Goal: Task Accomplishment & Management: Manage account settings

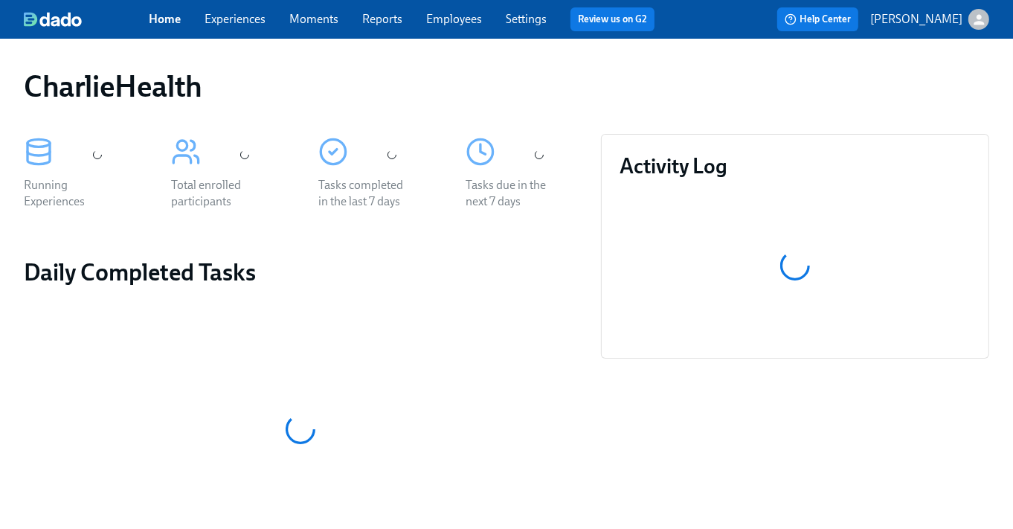
click at [249, 19] on link "Experiences" at bounding box center [234, 19] width 61 height 14
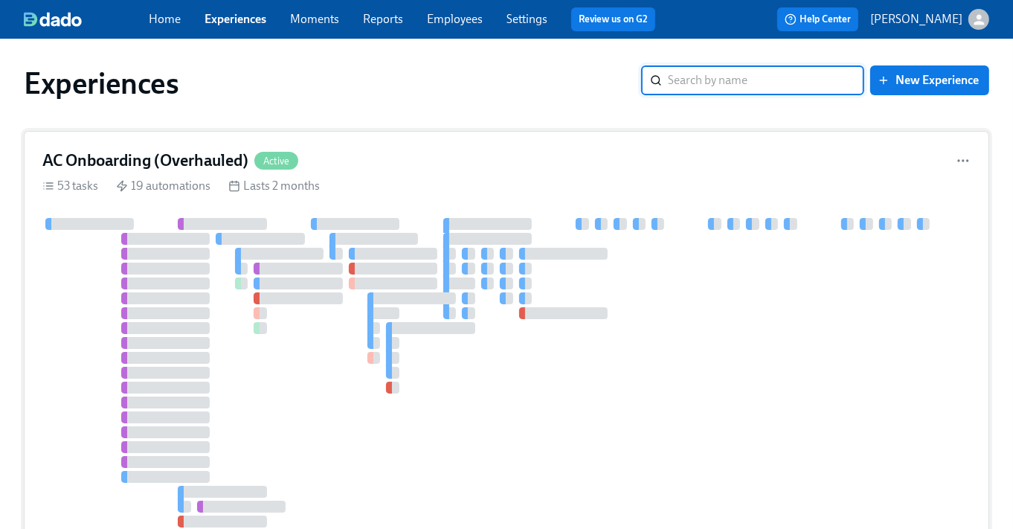
scroll to position [124, 0]
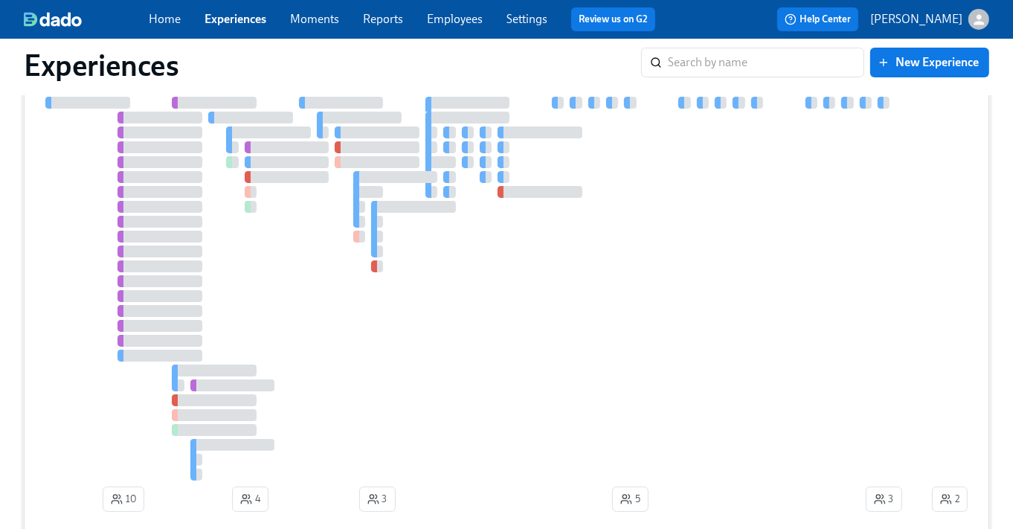
click at [372, 260] on div at bounding box center [374, 266] width 6 height 12
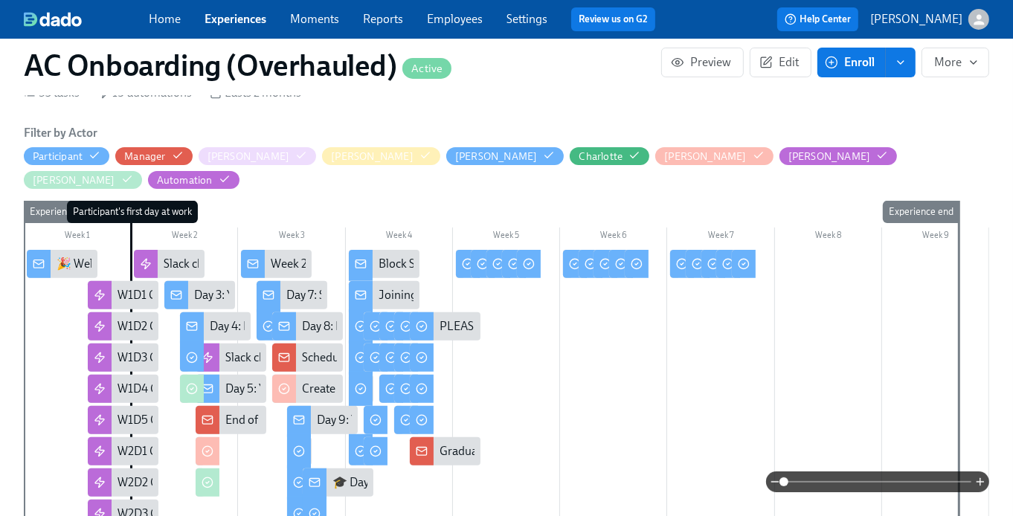
scroll to position [410, 0]
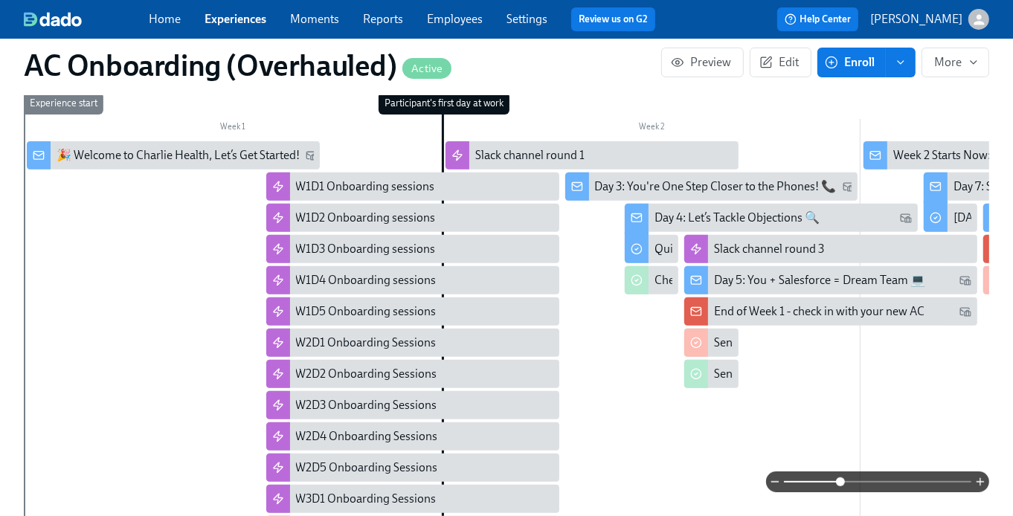
drag, startPoint x: 789, startPoint y: 480, endPoint x: 842, endPoint y: 481, distance: 52.8
click at [842, 481] on span at bounding box center [840, 481] width 9 height 9
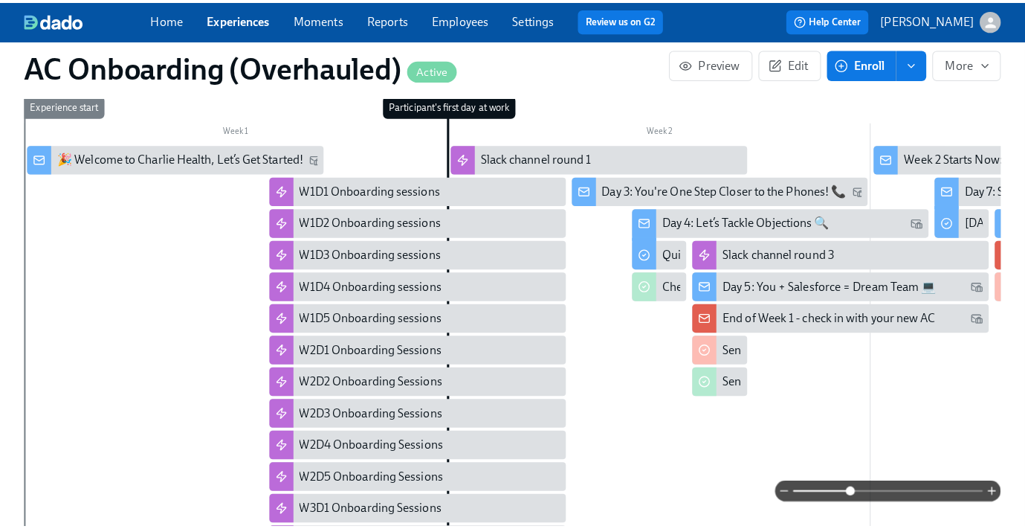
scroll to position [179, 0]
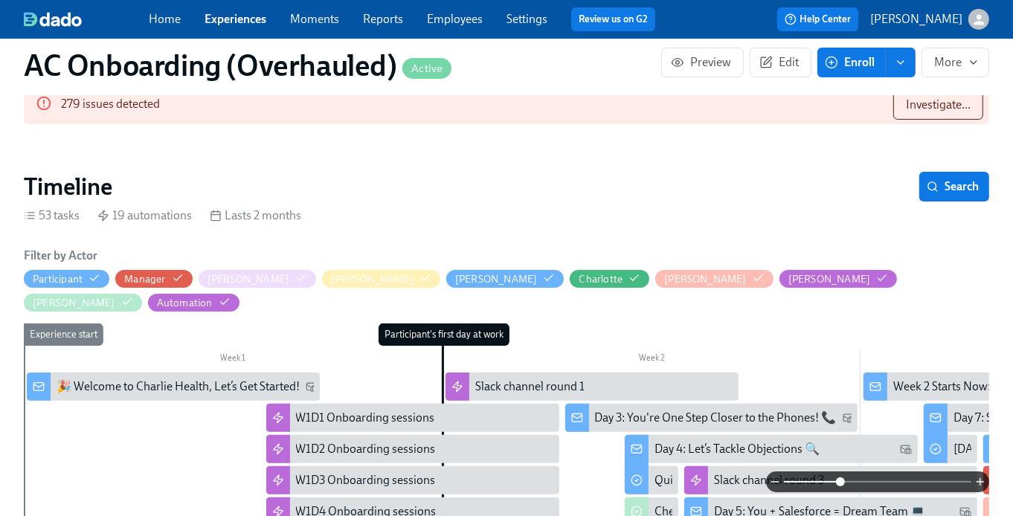
click at [204, 378] on div "🎉 Welcome to Charlie Health, Let’s Get Started!" at bounding box center [177, 386] width 243 height 16
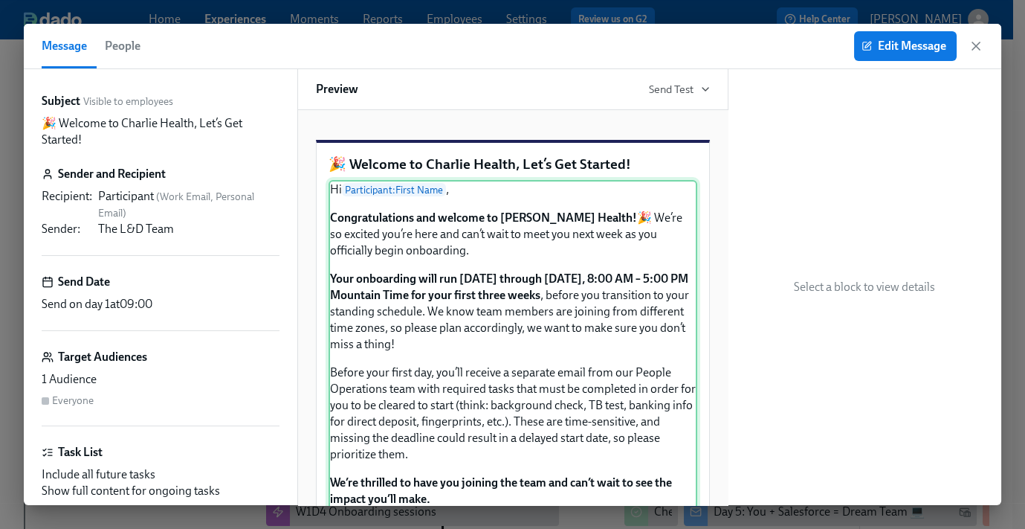
scroll to position [28, 0]
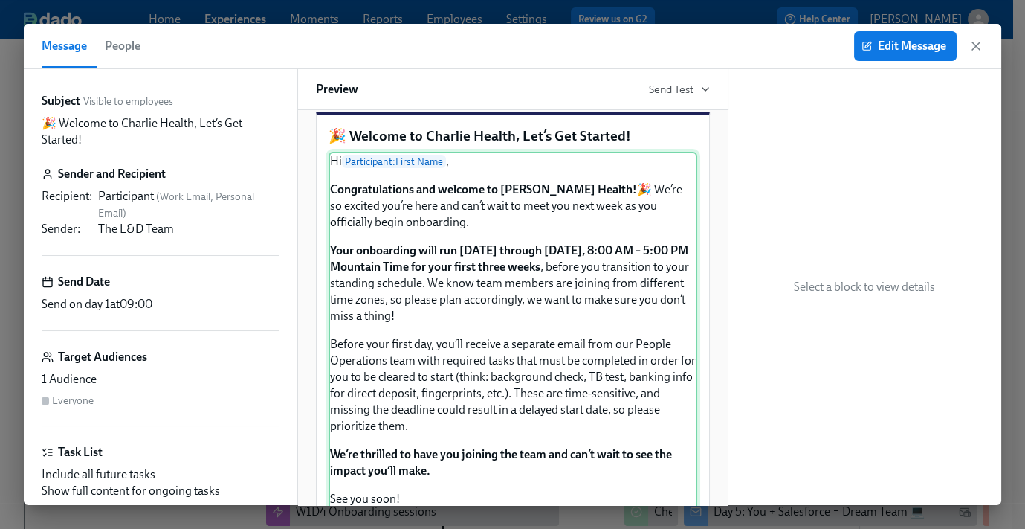
click at [436, 233] on div "Hi Participant : First Name , Congratulations and welcome to [PERSON_NAME] Heal…" at bounding box center [513, 338] width 369 height 373
click at [381, 221] on div "Hi Participant : First Name , Congratulations and welcome to [PERSON_NAME] Heal…" at bounding box center [513, 338] width 369 height 373
click at [382, 221] on div "Hi Participant : First Name , Congratulations and welcome to [PERSON_NAME] Heal…" at bounding box center [513, 338] width 369 height 373
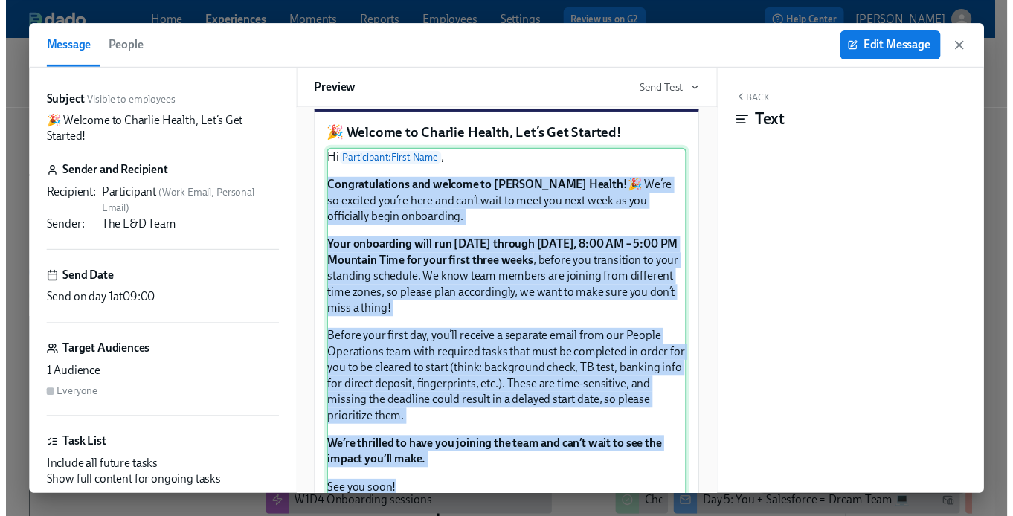
scroll to position [149, 0]
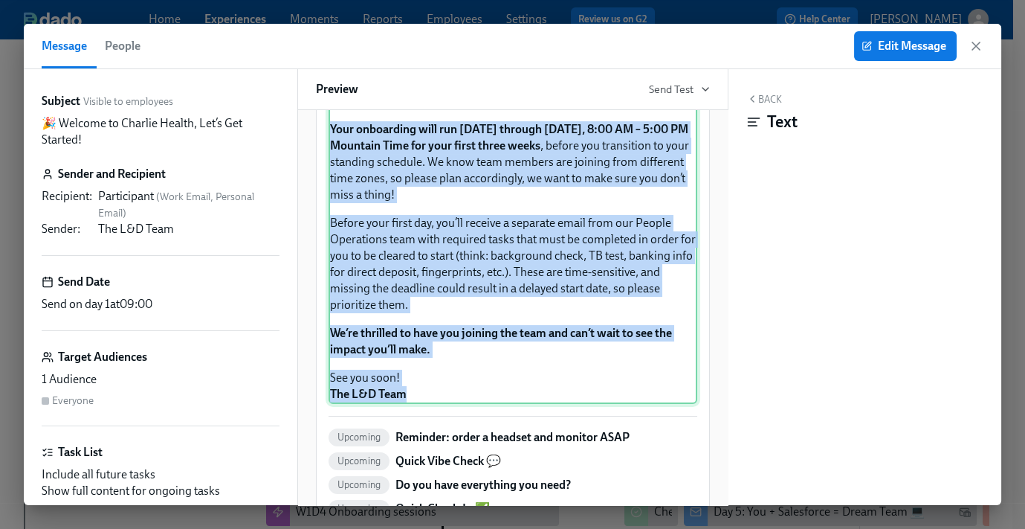
drag, startPoint x: 379, startPoint y: 222, endPoint x: 497, endPoint y: 407, distance: 219.6
click at [497, 404] on div "Hi Participant : First Name , Congratulations and welcome to [PERSON_NAME] Heal…" at bounding box center [513, 216] width 369 height 373
copy div "Congratulations and welcome to [PERSON_NAME] Health! 🎉 We’re so excited you’re …"
click at [977, 46] on icon "button" at bounding box center [975, 45] width 7 height 7
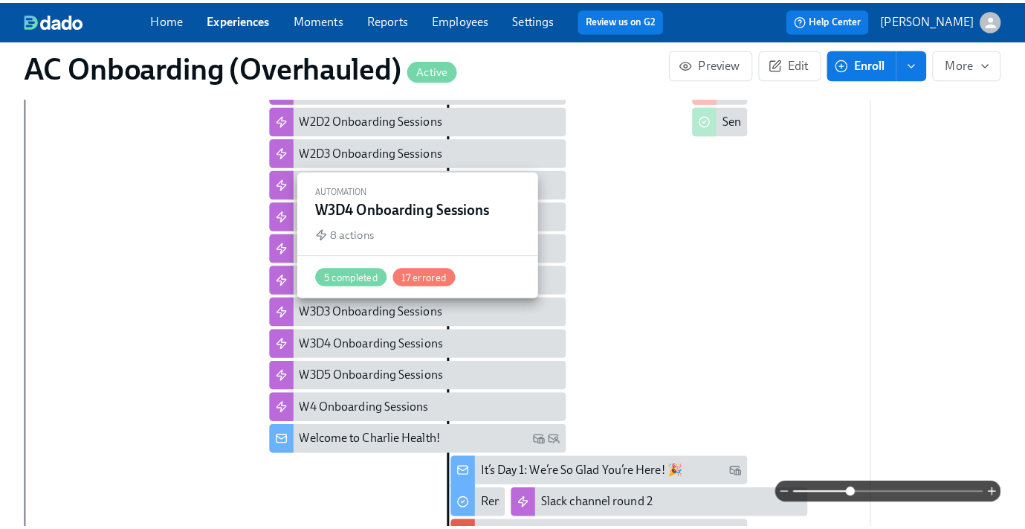
scroll to position [670, 0]
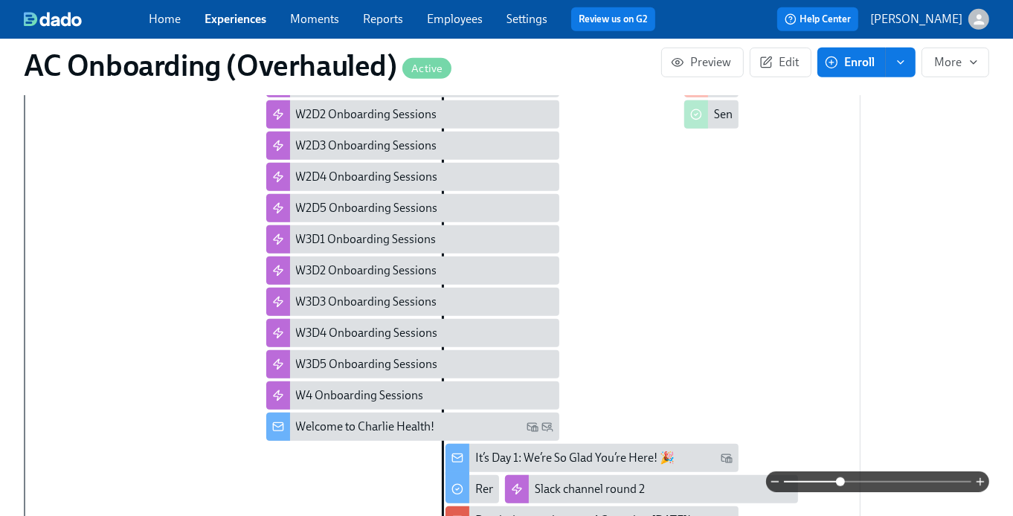
click at [321, 419] on div "Welcome to Charlie Health!" at bounding box center [365, 427] width 139 height 16
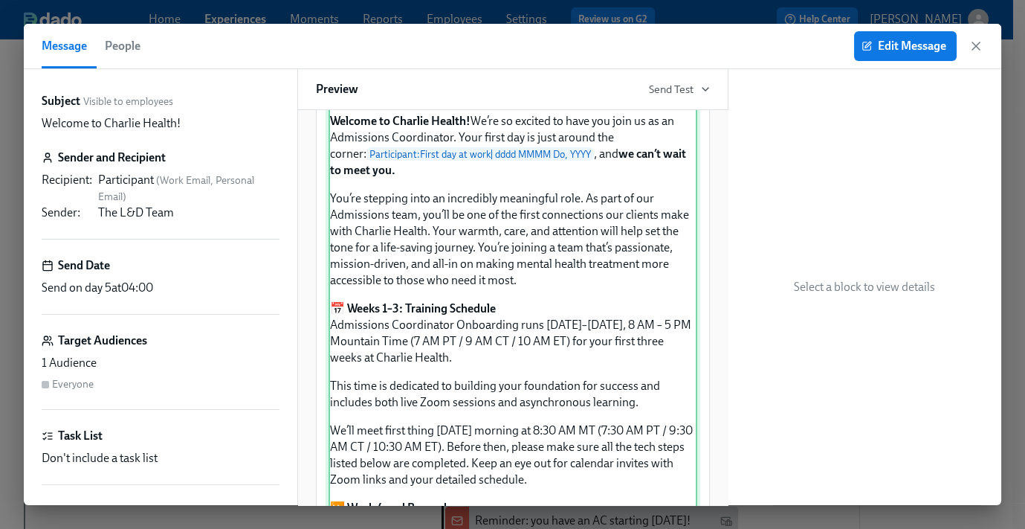
scroll to position [120, 0]
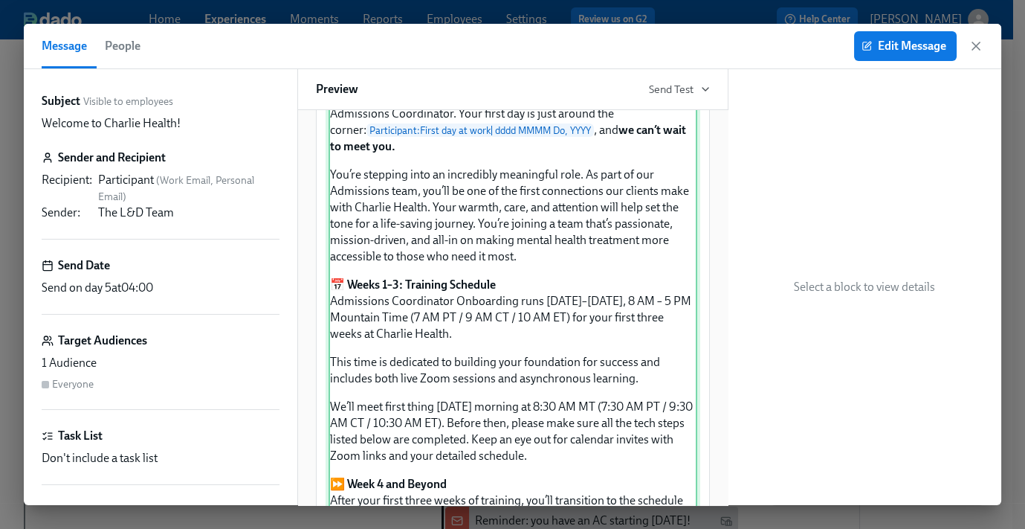
click at [359, 207] on div "Hi Participant : First Name , Welcome to [PERSON_NAME] Health! We’re so excited…" at bounding box center [513, 530] width 369 height 943
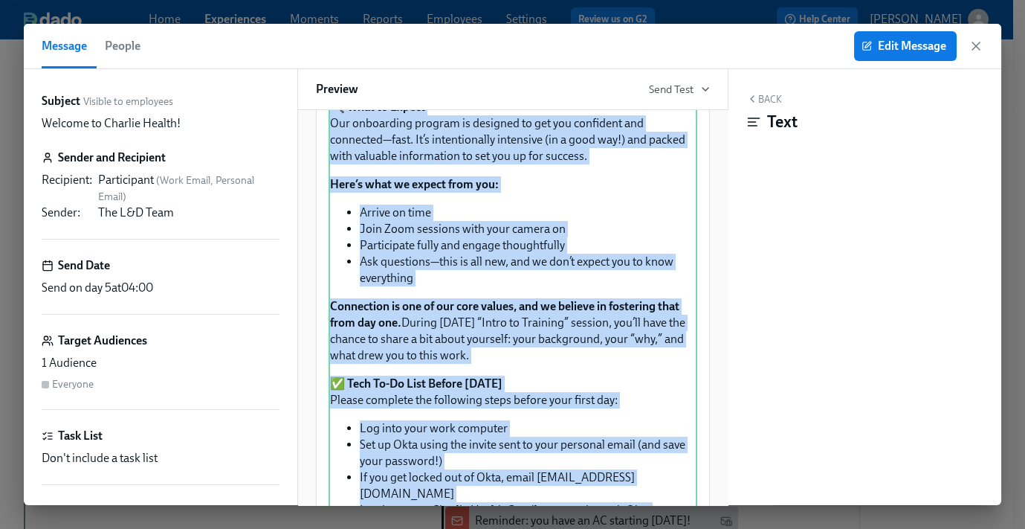
scroll to position [744, 0]
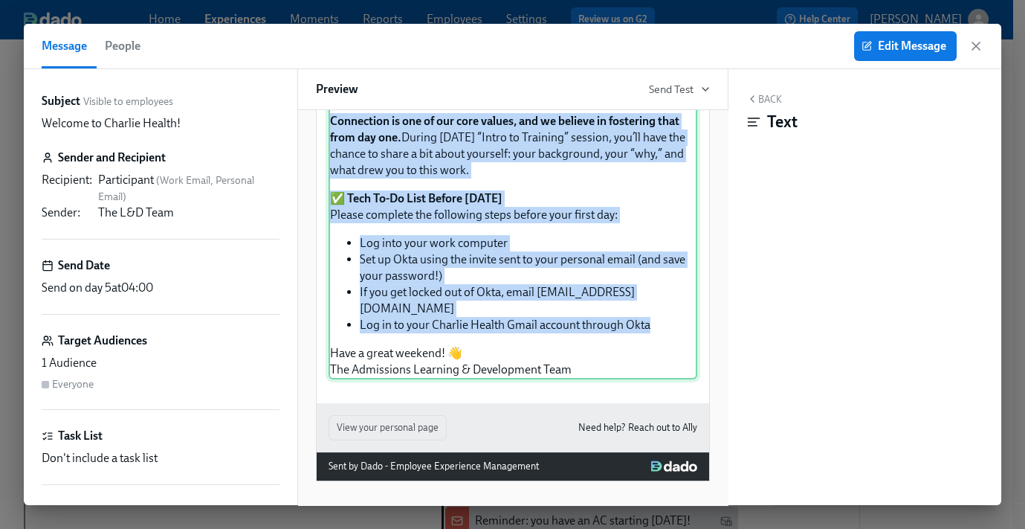
drag, startPoint x: 333, startPoint y: 194, endPoint x: 647, endPoint y: 329, distance: 342.3
copy div "lo’ip dolorsit amet co adipiscing elitseddoe temp. In utla et dol Magnaaliqu en…"
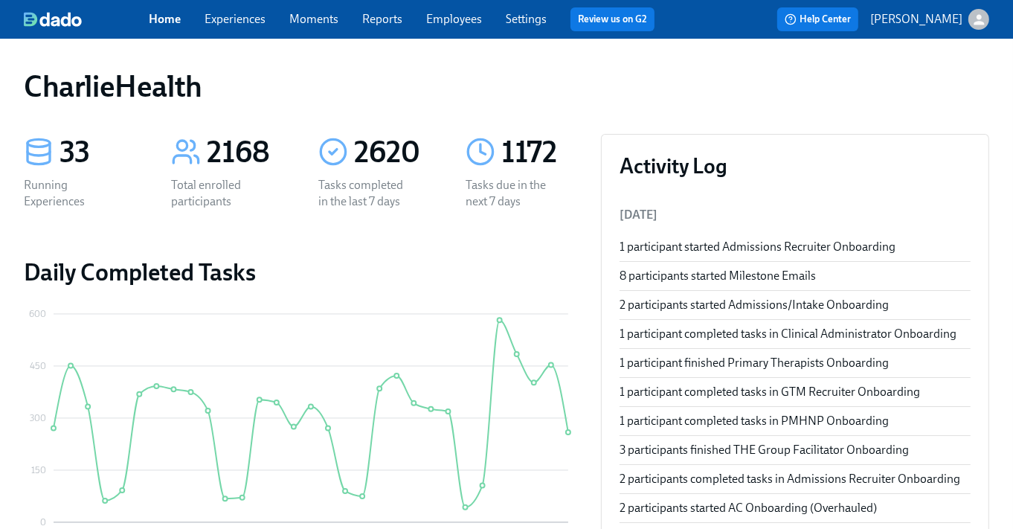
click at [233, 4] on div "Home Experiences Moments Reports Employees Settings Review us on G2 Help Center…" at bounding box center [506, 19] width 1013 height 39
click at [235, 15] on link "Experiences" at bounding box center [234, 19] width 61 height 14
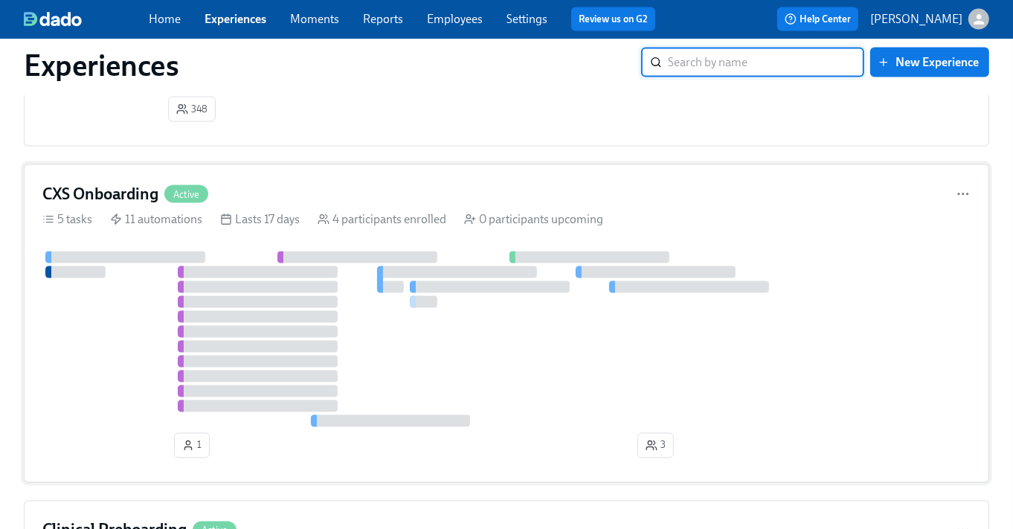
scroll to position [1958, 0]
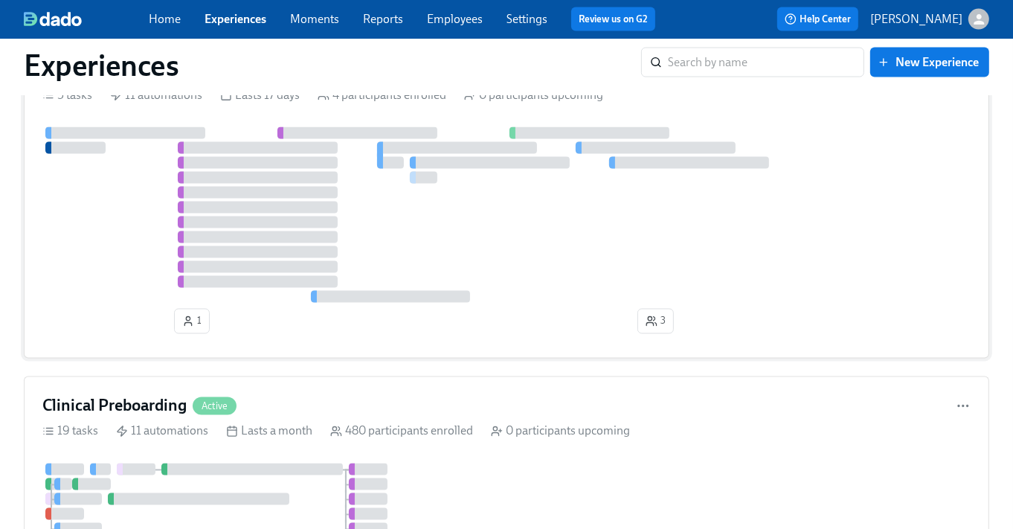
click at [538, 262] on div at bounding box center [506, 214] width 928 height 175
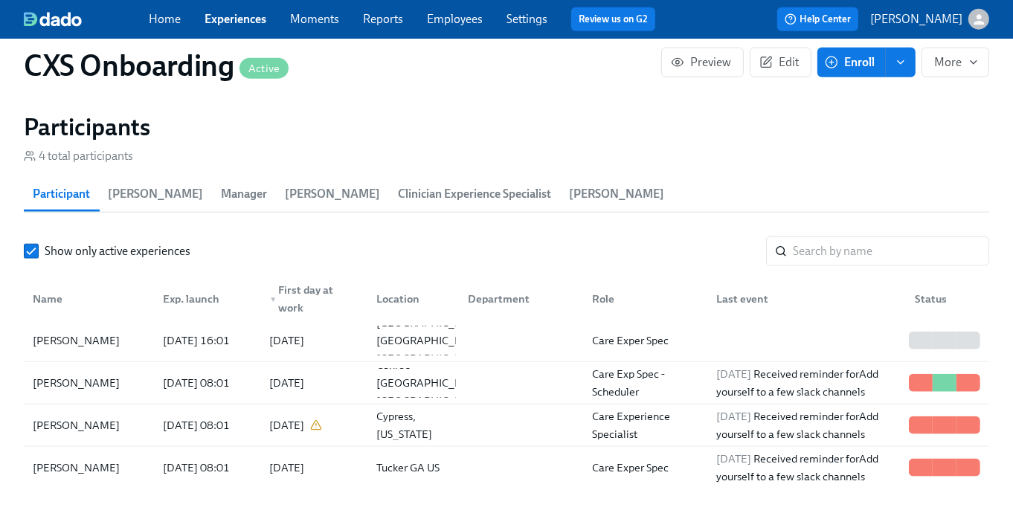
scroll to position [1307, 0]
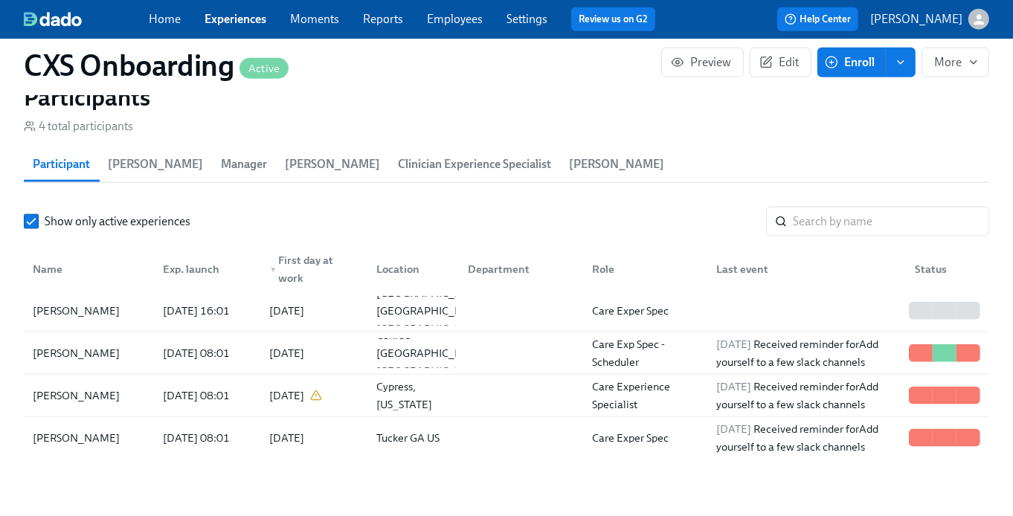
click at [235, 25] on link "Experiences" at bounding box center [235, 19] width 62 height 14
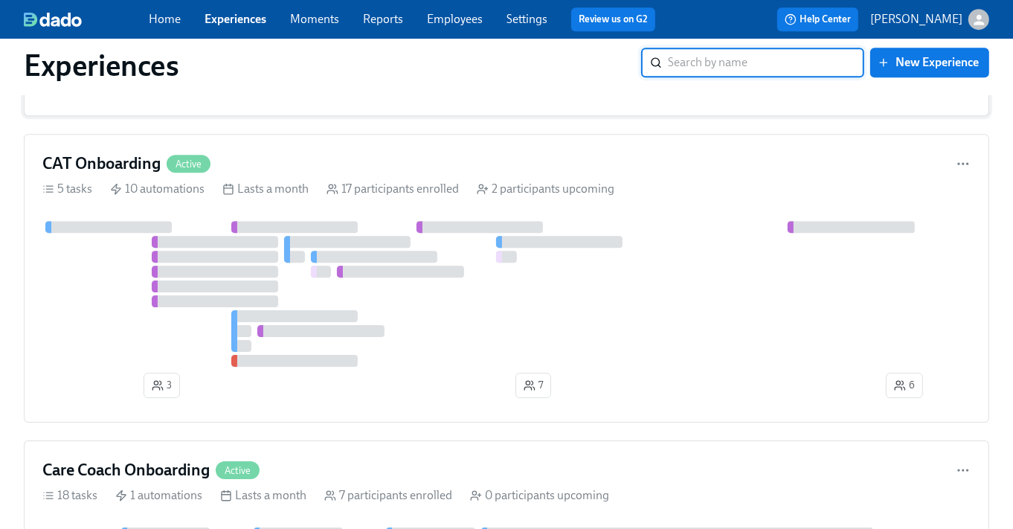
scroll to position [3788, 0]
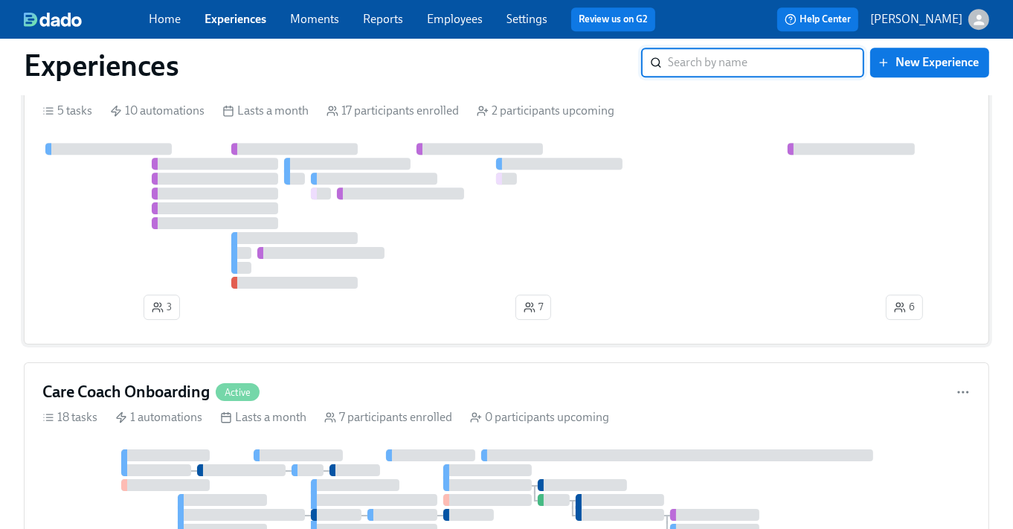
click at [303, 220] on div at bounding box center [506, 216] width 928 height 146
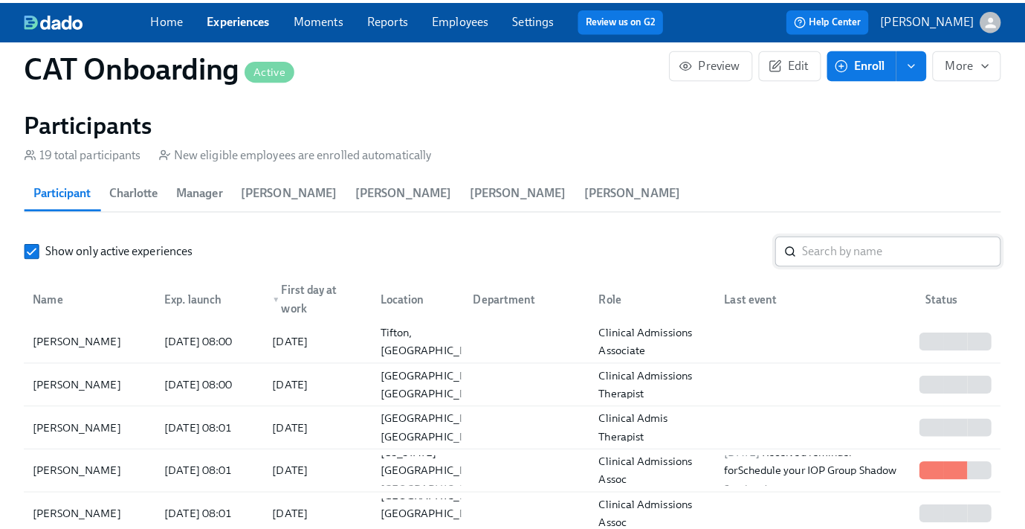
scroll to position [1329, 0]
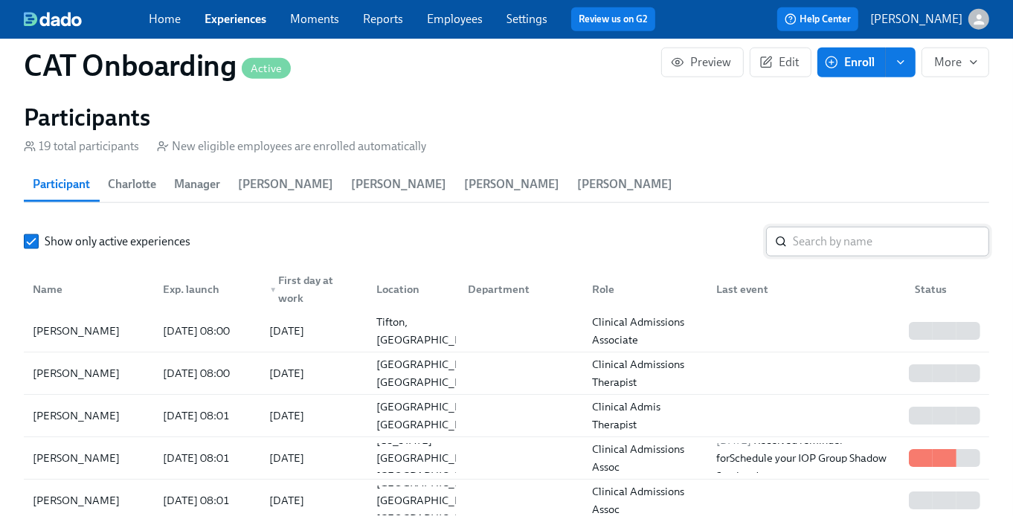
click at [878, 227] on input "search" at bounding box center [890, 242] width 196 height 30
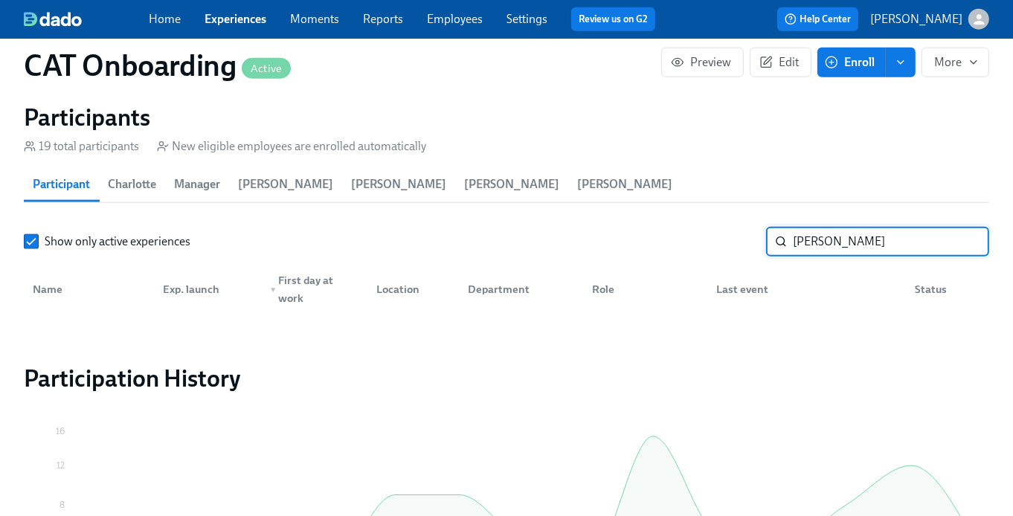
type input "catherine"
click at [860, 68] on span "Enroll" at bounding box center [850, 62] width 47 height 15
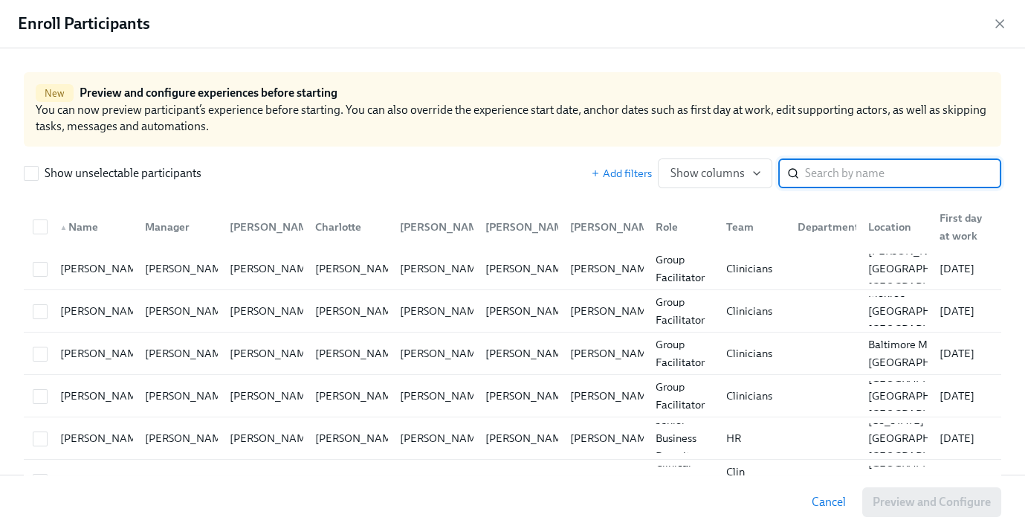
click at [815, 169] on input "search" at bounding box center [903, 173] width 196 height 30
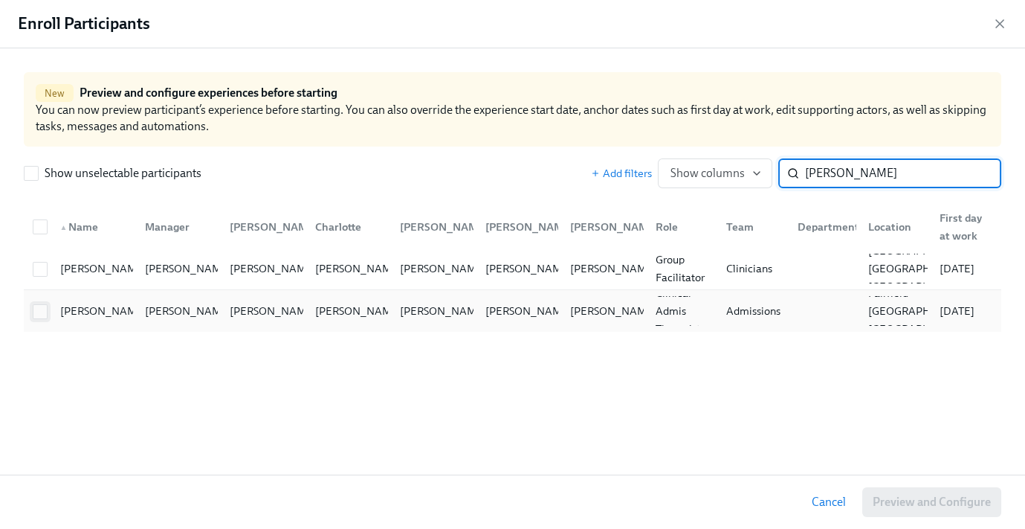
type input "catherine"
click at [32, 310] on div at bounding box center [40, 311] width 27 height 16
checkbox input "true"
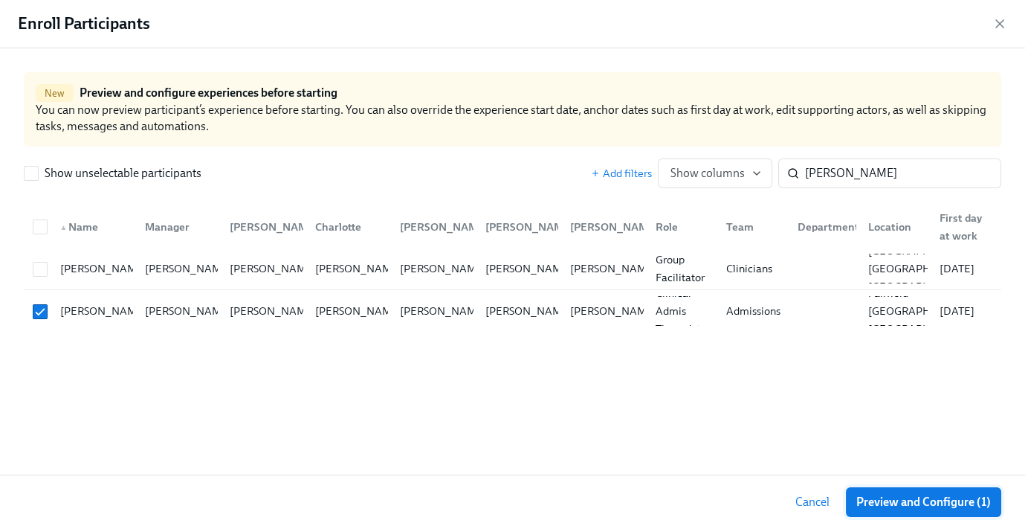
click at [918, 511] on button "Preview and Configure (1)" at bounding box center [923, 502] width 155 height 30
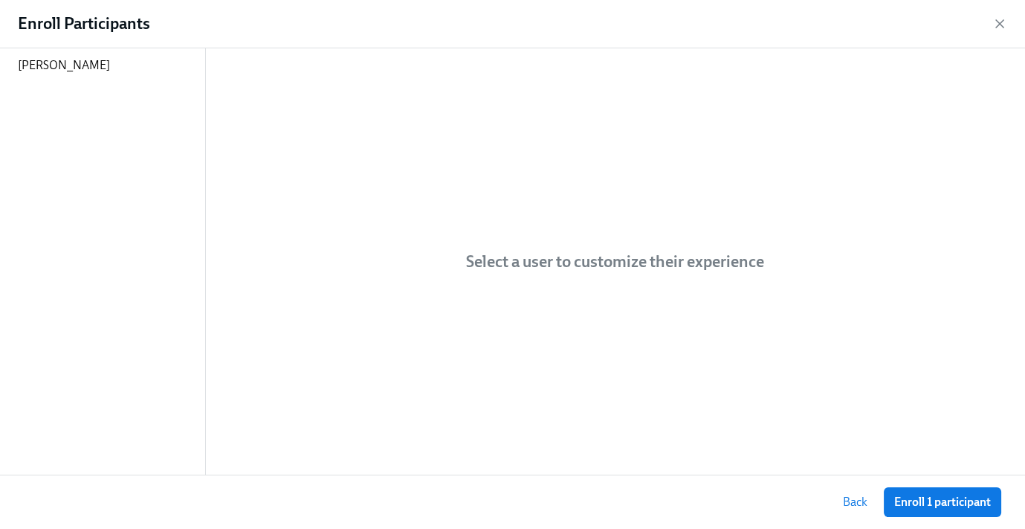
click at [922, 506] on span "Enroll 1 participant" at bounding box center [942, 501] width 97 height 15
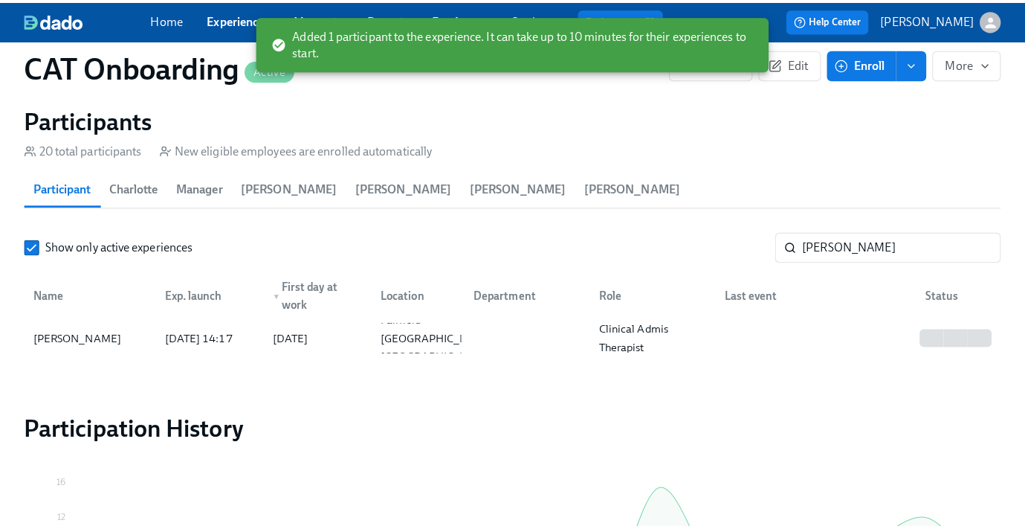
scroll to position [0, 6997]
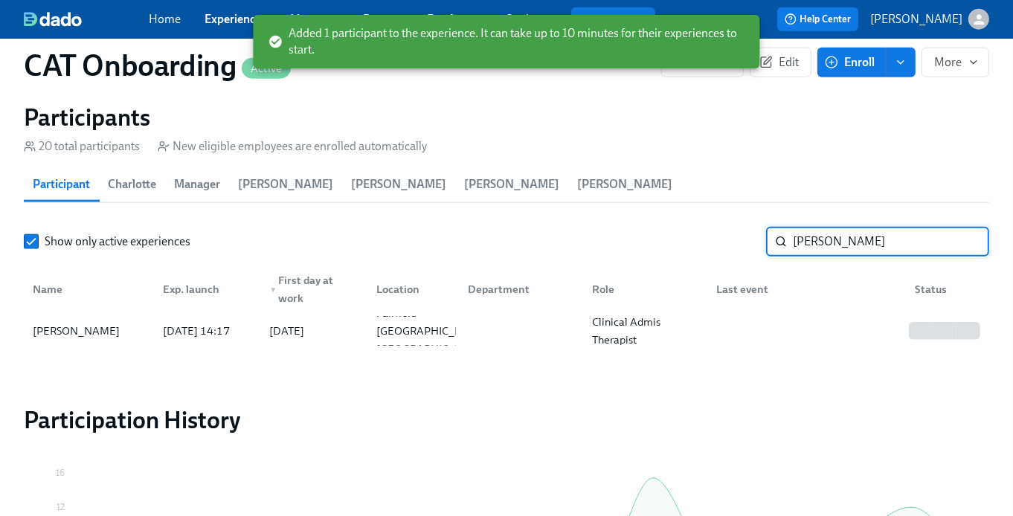
click at [870, 227] on input "catherine" at bounding box center [890, 242] width 196 height 30
click at [871, 227] on input "catherine" at bounding box center [890, 242] width 196 height 30
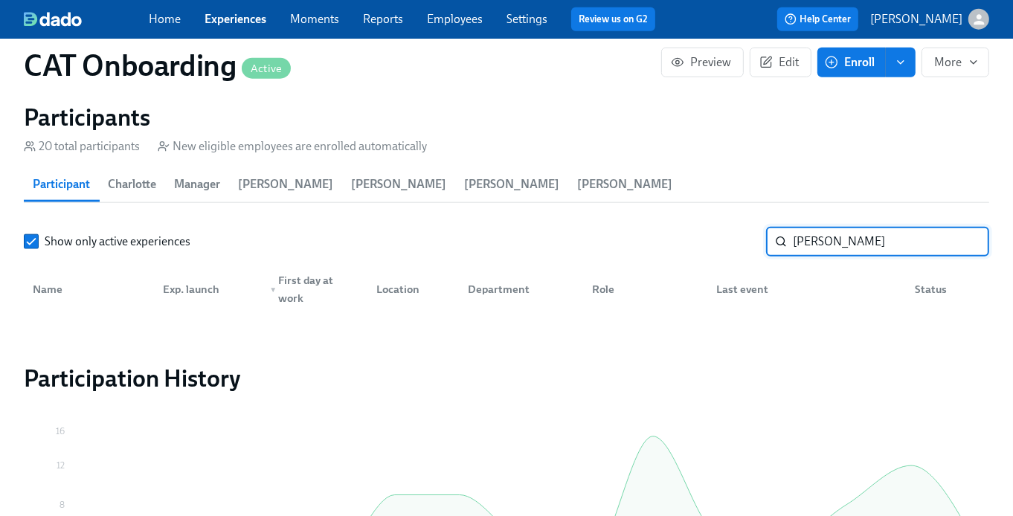
type input "mayra"
click at [856, 59] on span "Enroll" at bounding box center [850, 62] width 47 height 15
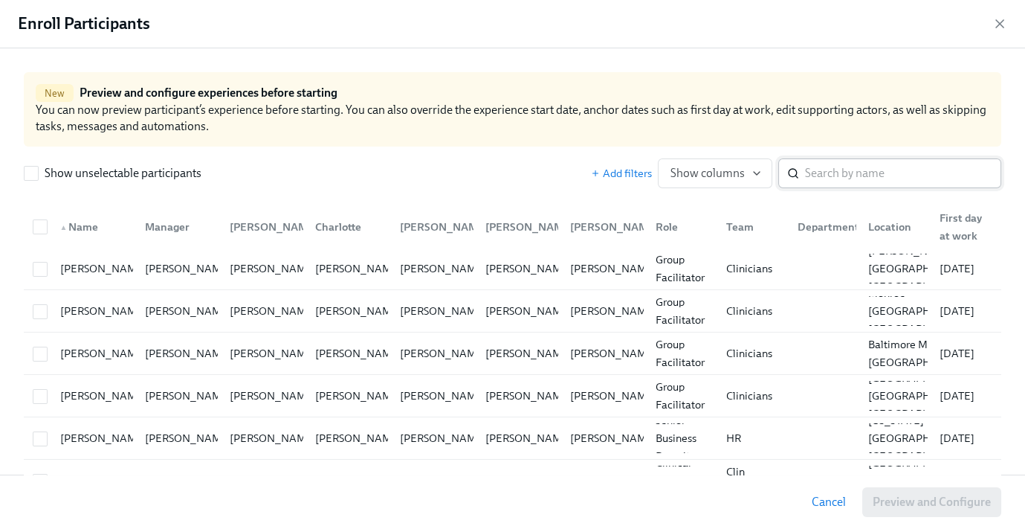
click at [819, 172] on input "search" at bounding box center [903, 173] width 196 height 30
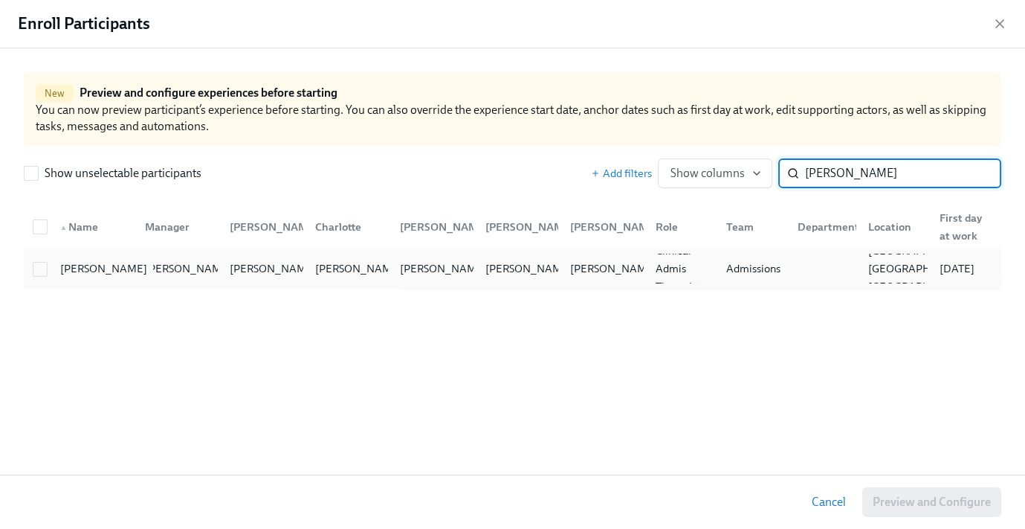
type input "sander sy"
click at [66, 268] on div "Sander Sy" at bounding box center [103, 268] width 99 height 18
checkbox input "true"
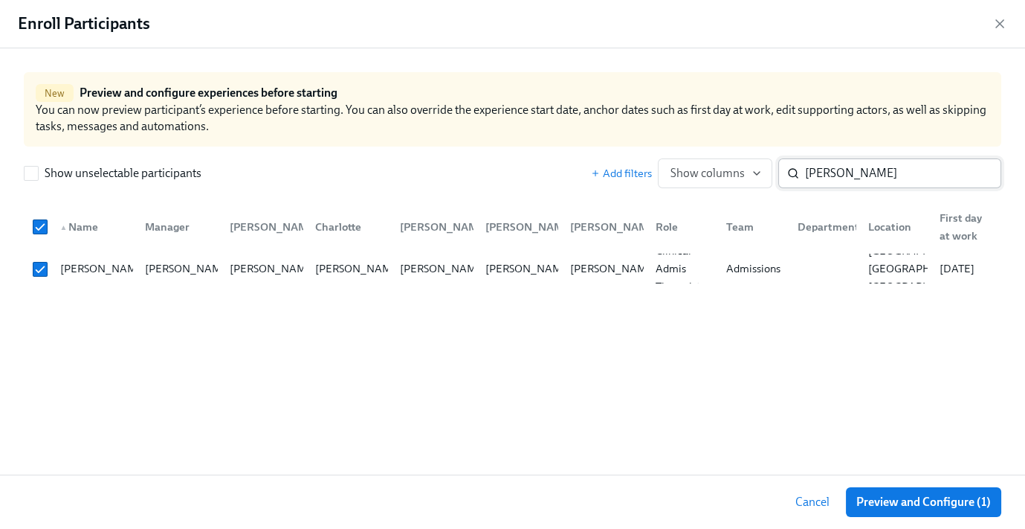
click at [900, 180] on input "sander sy" at bounding box center [903, 173] width 196 height 30
type input "mayra"
checkbox input "false"
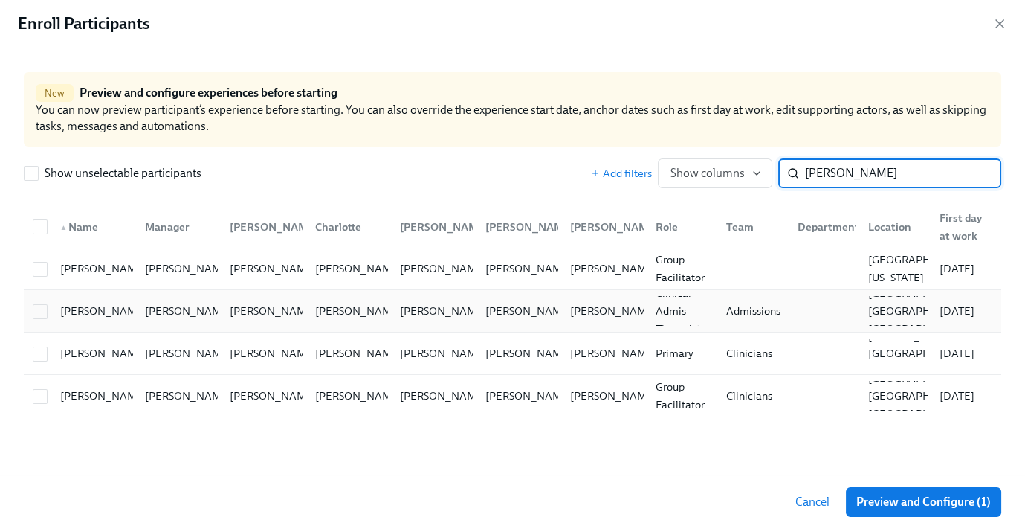
type input "mayra"
drag, startPoint x: 31, startPoint y: 306, endPoint x: 42, endPoint y: 306, distance: 11.2
click at [31, 306] on div at bounding box center [40, 311] width 27 height 16
checkbox input "true"
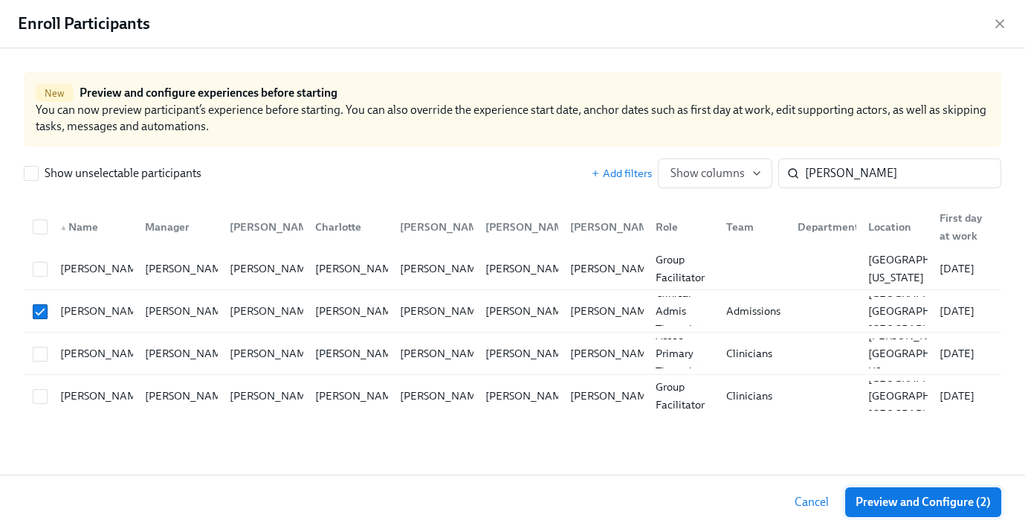
click at [920, 510] on button "Preview and Configure (2)" at bounding box center [923, 502] width 156 height 30
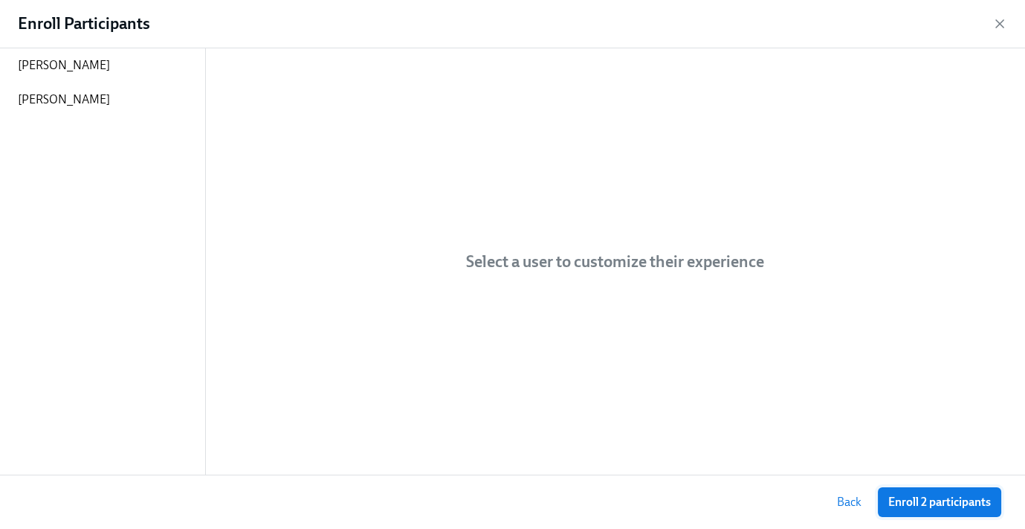
click at [934, 500] on span "Enroll 2 participants" at bounding box center [939, 501] width 103 height 15
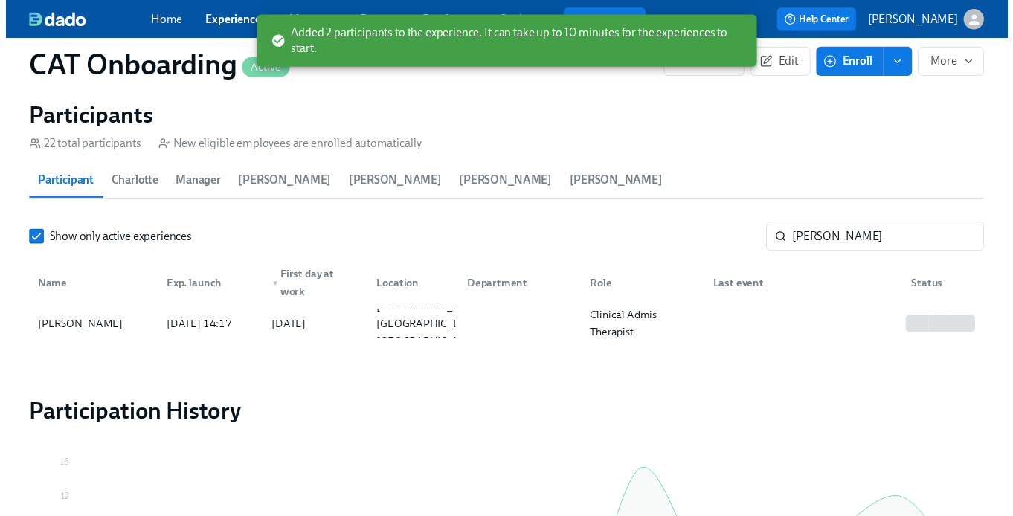
scroll to position [0, 6997]
